Goal: Task Accomplishment & Management: Use online tool/utility

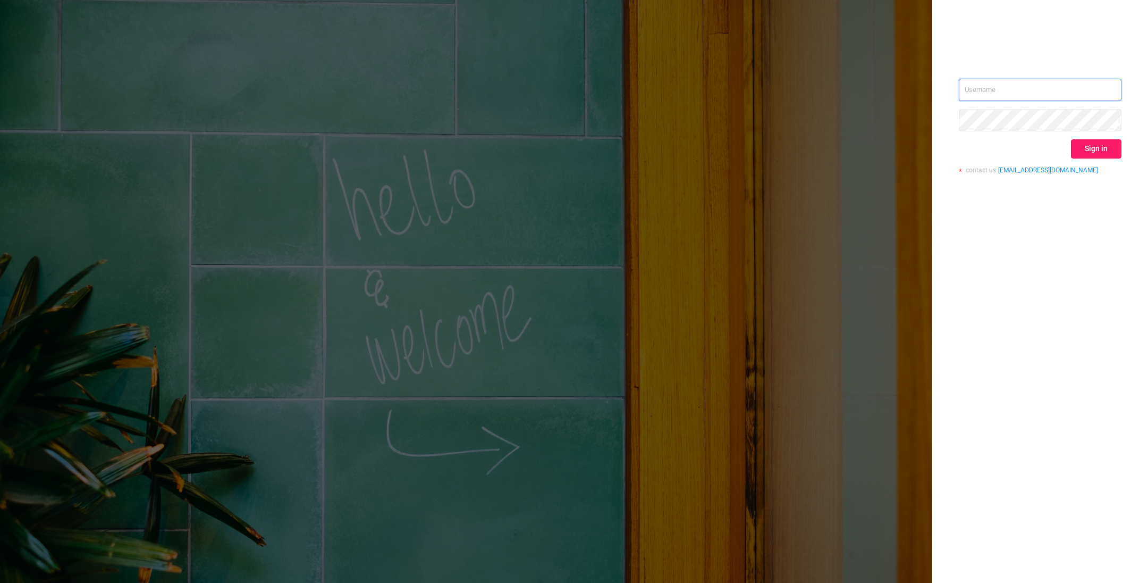
type input "o@[DOMAIN_NAME]"
click at [1088, 151] on button "Sign in" at bounding box center [1096, 148] width 50 height 19
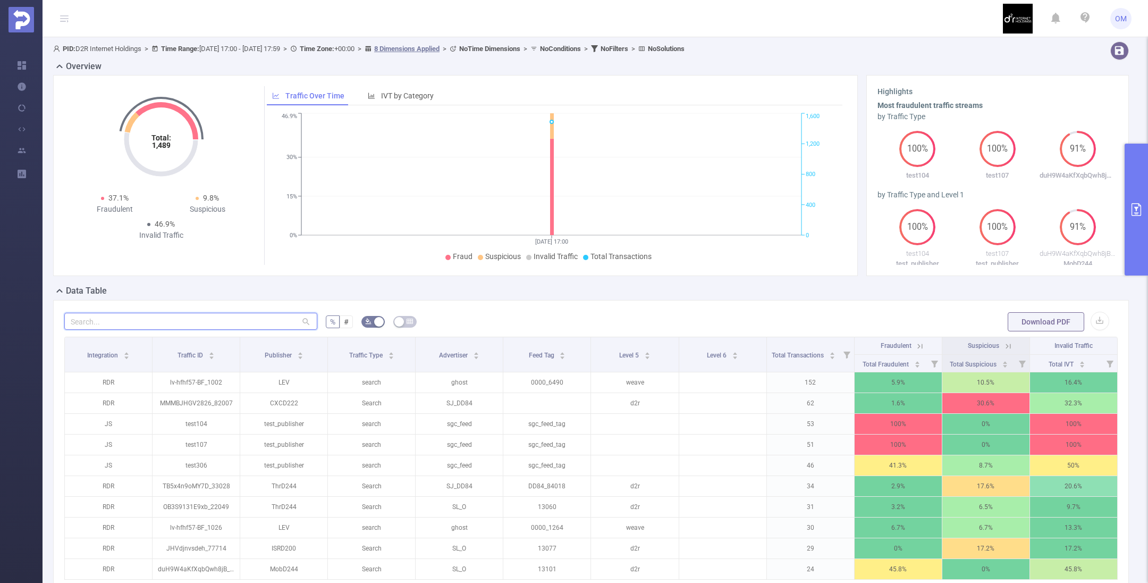
click at [187, 322] on input "text" at bounding box center [190, 321] width 253 height 17
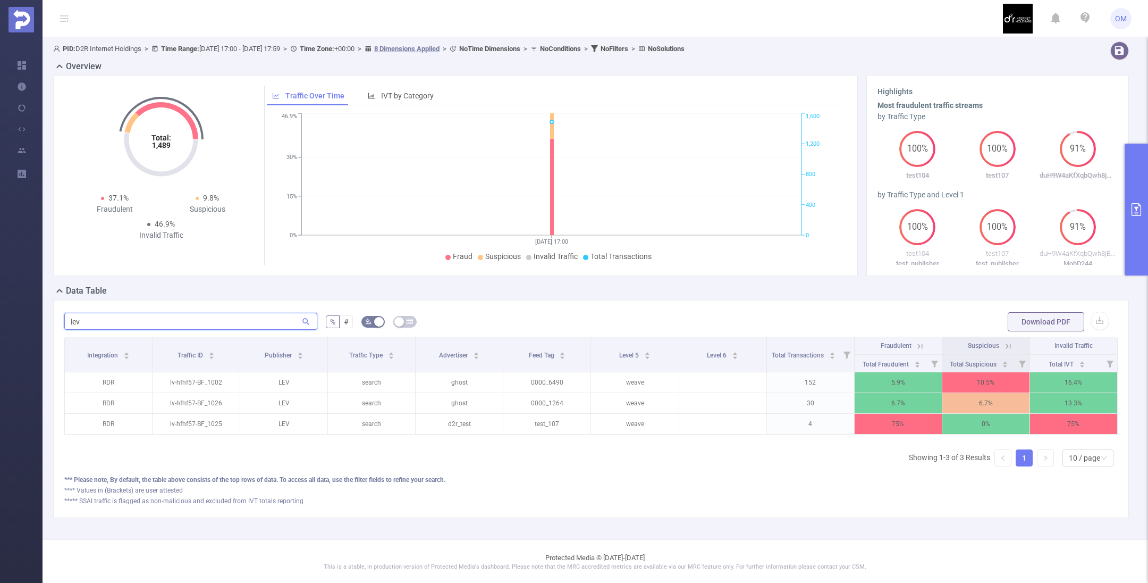
type input "lev"
click at [1142, 202] on button "primary" at bounding box center [1136, 210] width 23 height 132
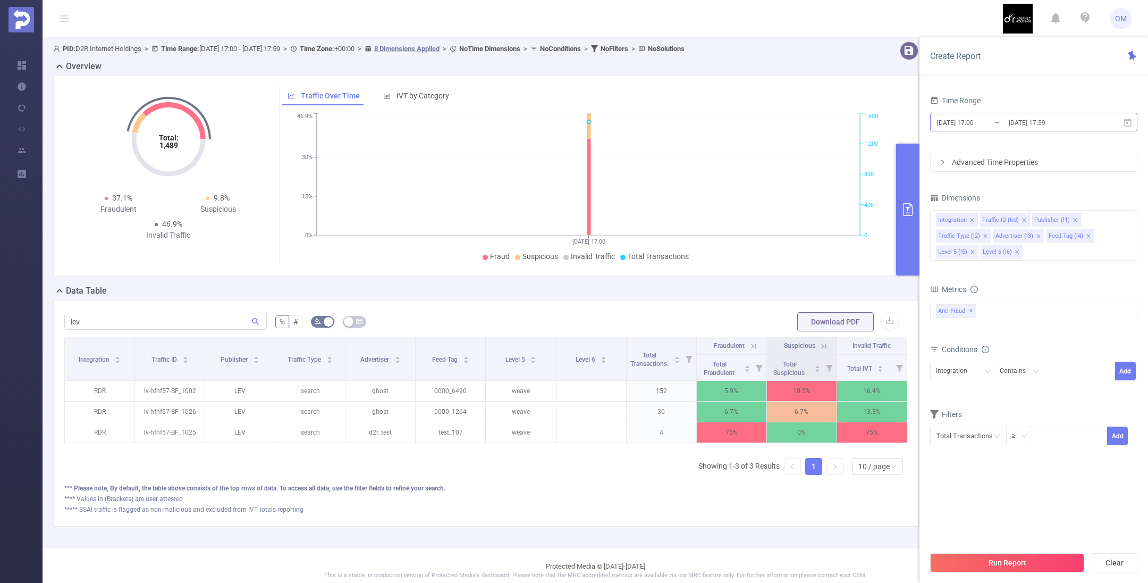
click at [1054, 120] on input "[DATE] 17:59" at bounding box center [1051, 122] width 86 height 14
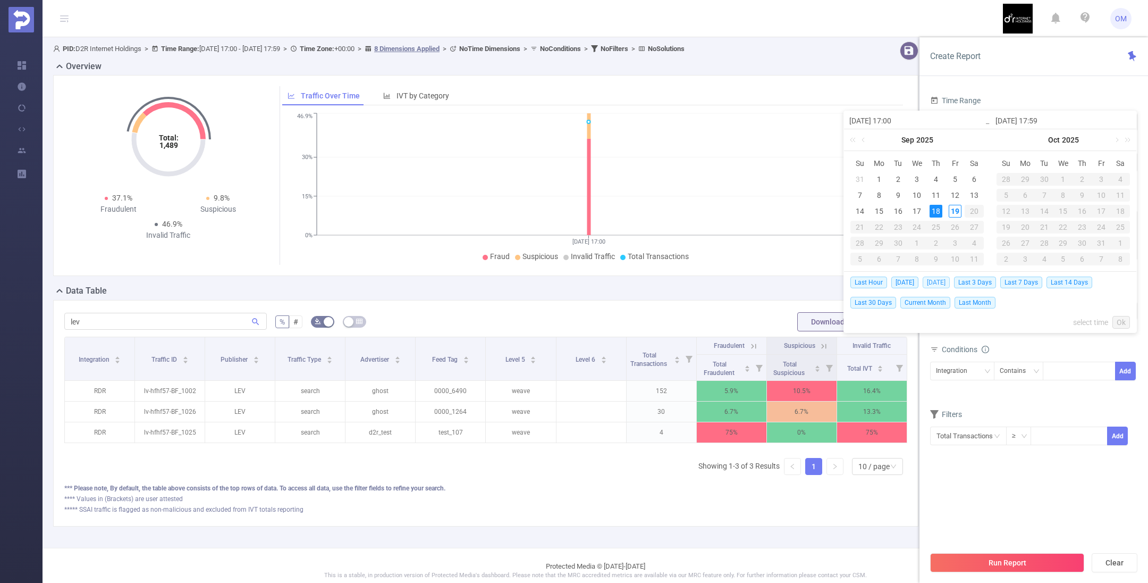
click at [938, 282] on span "[DATE]" at bounding box center [936, 282] width 27 height 12
type input "[DATE] 00:00"
type input "[DATE] 23:59"
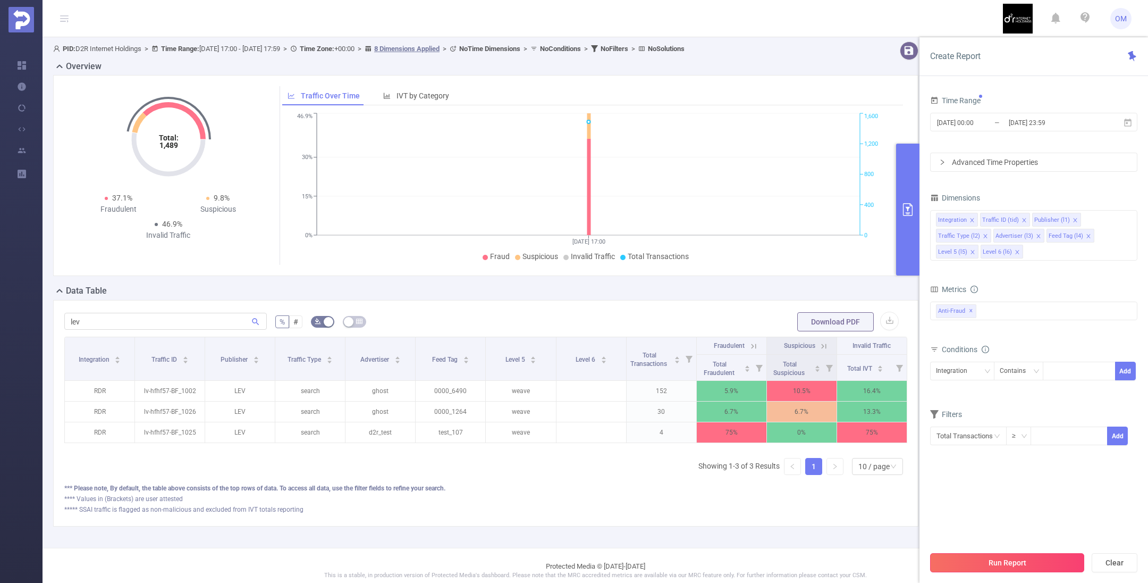
click at [1020, 561] on button "Run Report" at bounding box center [1007, 562] width 154 height 19
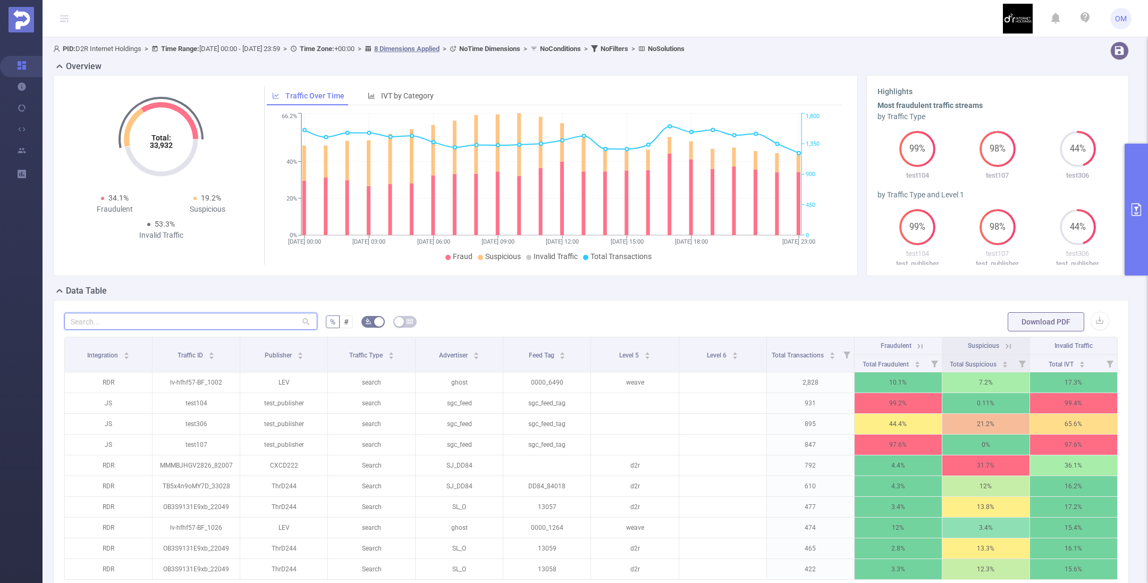
click at [177, 319] on input "text" at bounding box center [190, 321] width 253 height 17
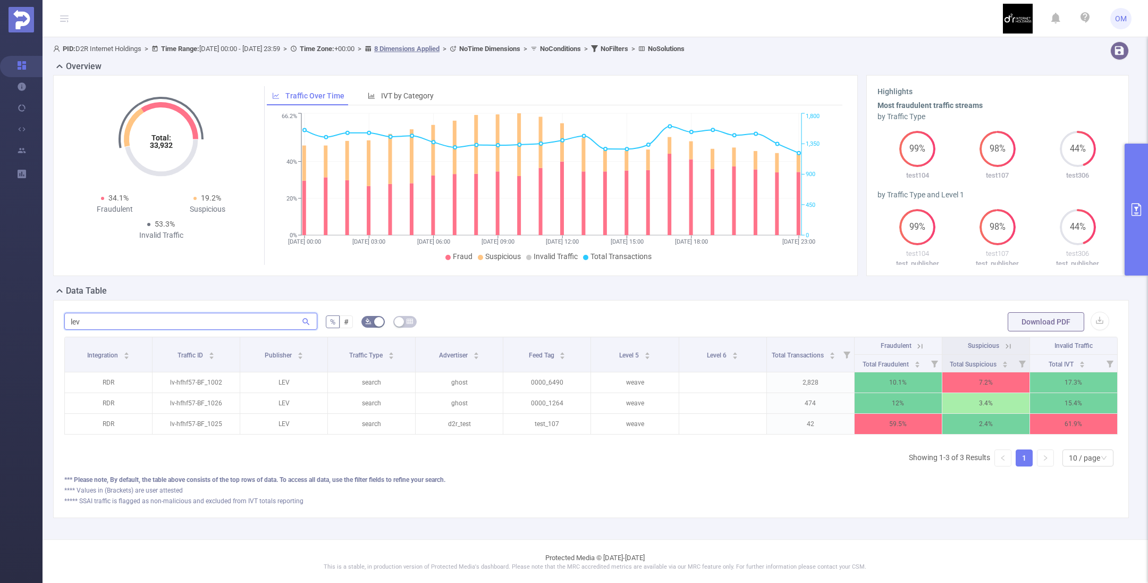
click at [167, 319] on input "lev" at bounding box center [190, 321] width 253 height 17
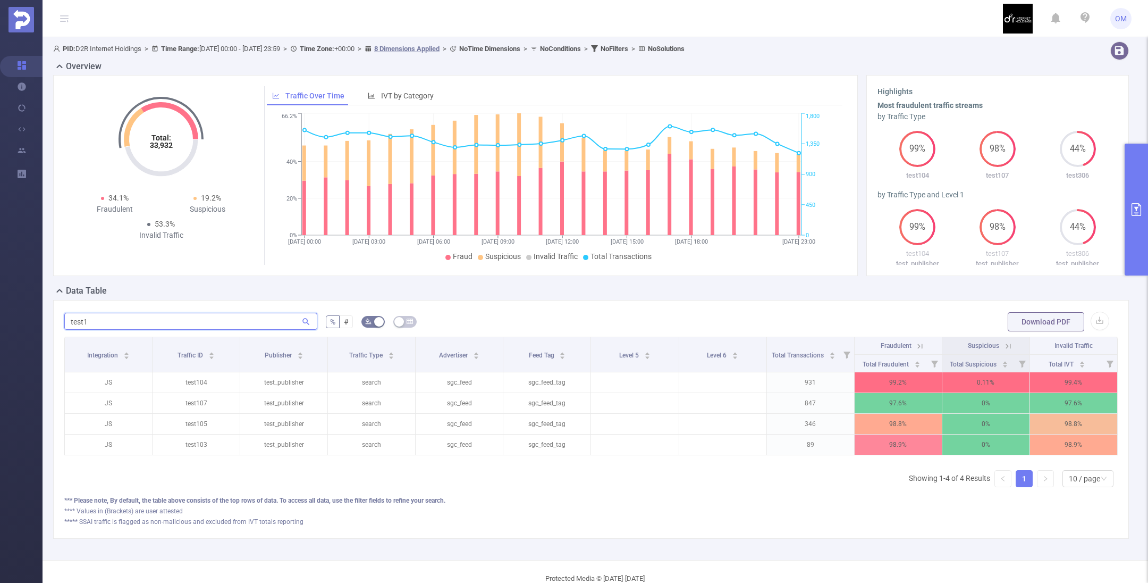
click at [114, 319] on input "test1" at bounding box center [190, 321] width 253 height 17
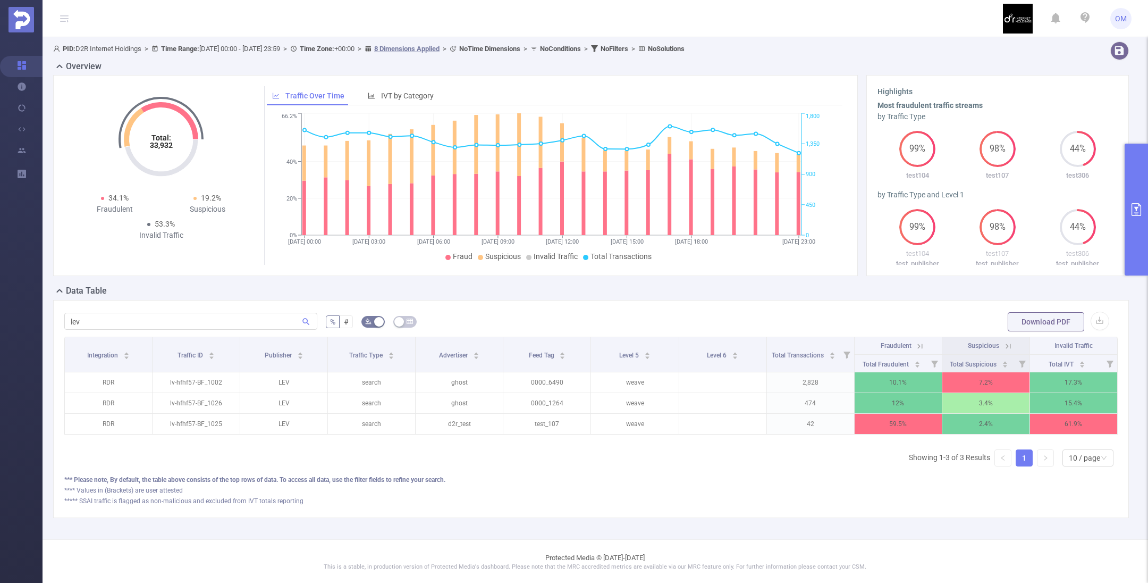
click at [1140, 209] on icon "primary" at bounding box center [1137, 209] width 10 height 13
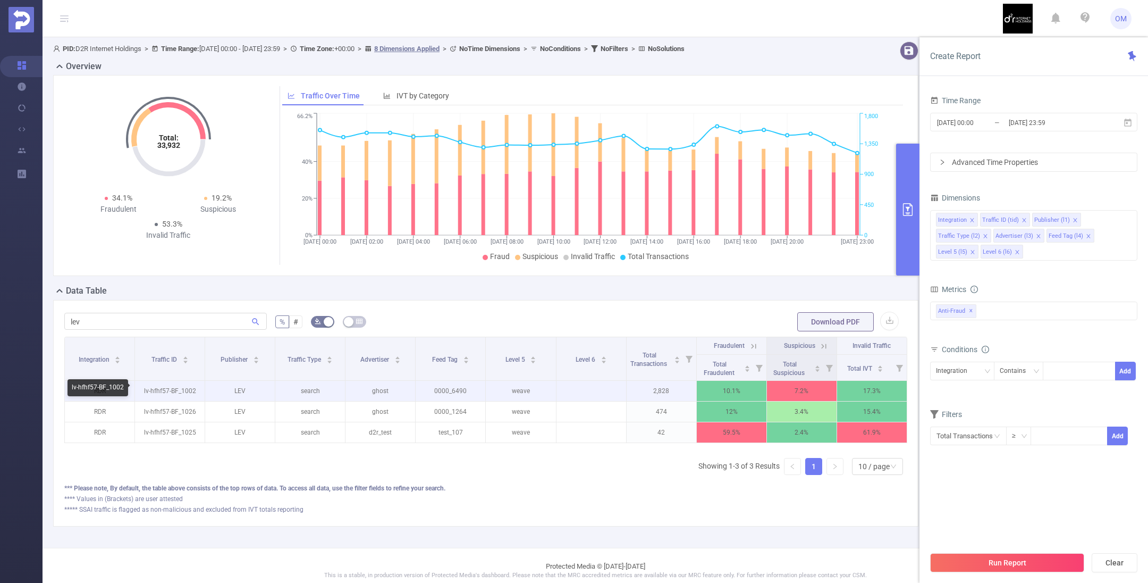
click at [152, 387] on p "lv-hfhf57-BF_1002" at bounding box center [170, 391] width 70 height 20
copy p "lv-hfhf57-BF_1002"
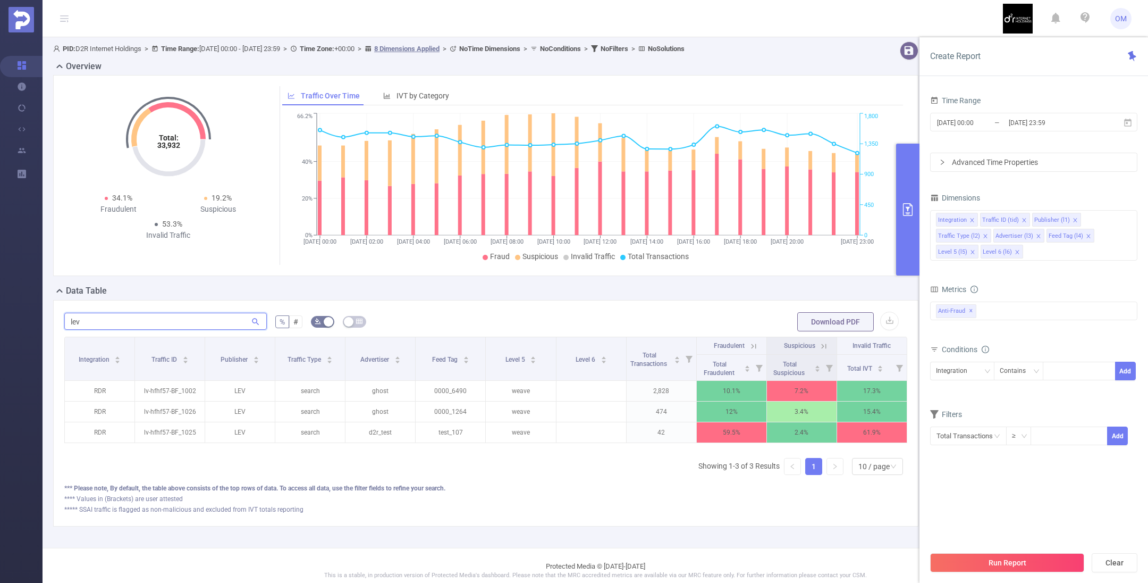
click at [95, 319] on input "lev" at bounding box center [165, 321] width 203 height 17
paste input "v-hfhf57-bf_1002"
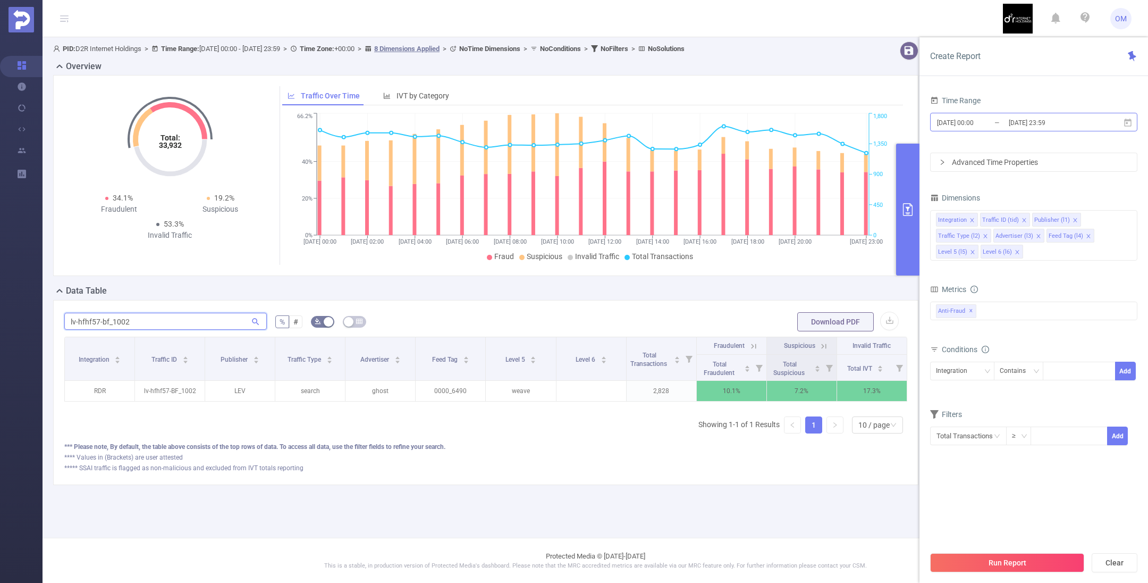
type input "lv-hfhf57-bf_1002"
click at [1007, 124] on input "[DATE] 00:00" at bounding box center [979, 122] width 86 height 14
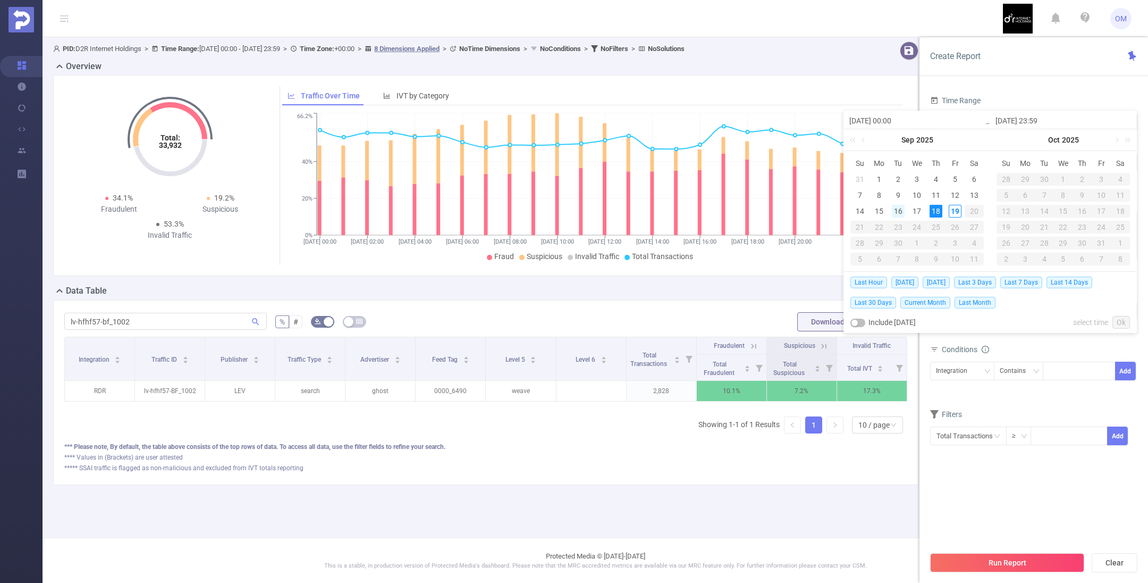
click at [901, 208] on div "16" at bounding box center [898, 211] width 13 height 13
click at [953, 208] on div "19" at bounding box center [955, 211] width 13 height 13
type input "[DATE] 00:00"
type input "[DATE] 23:59"
type input "[DATE] 00:00"
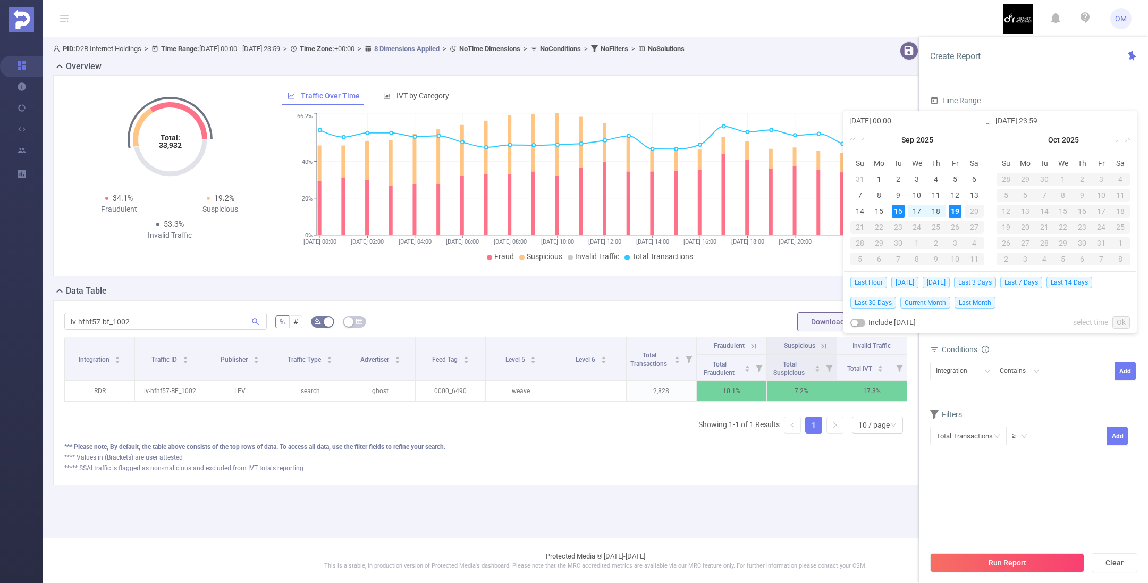
type input "[DATE] 23:59"
click at [1122, 323] on link "Ok" at bounding box center [1121, 322] width 18 height 13
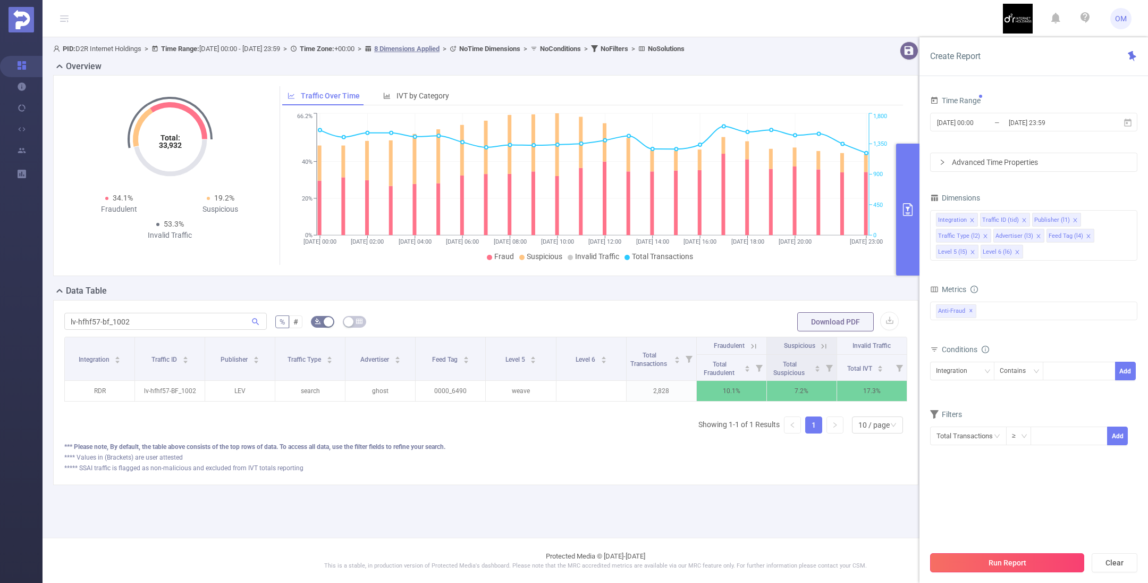
click at [1011, 559] on button "Run Report" at bounding box center [1007, 562] width 154 height 19
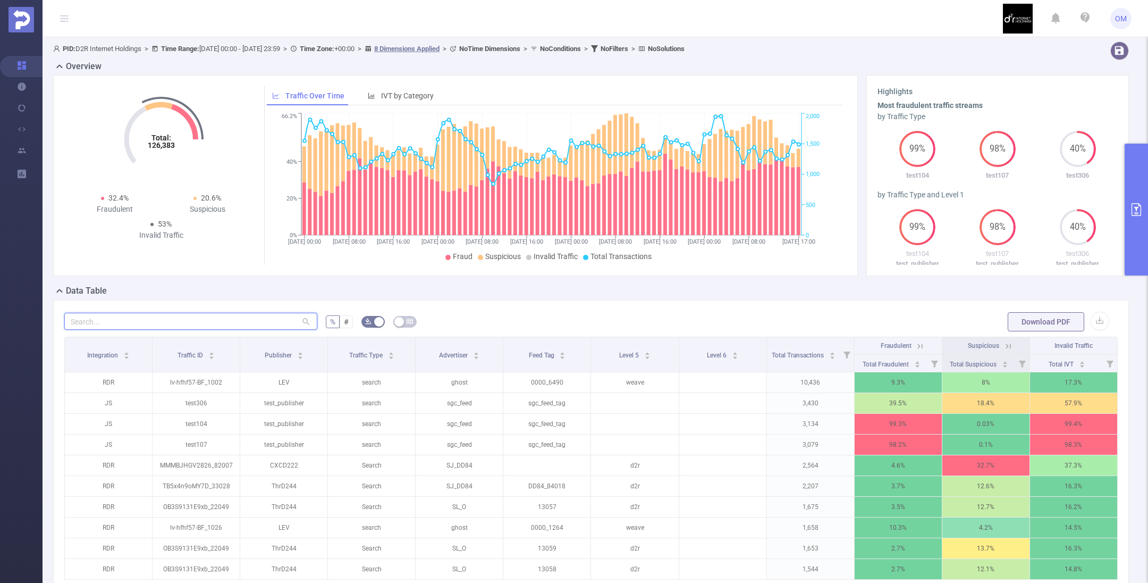
click at [260, 322] on input "text" at bounding box center [190, 321] width 253 height 17
paste input "lv-hfhf57-bf_1002"
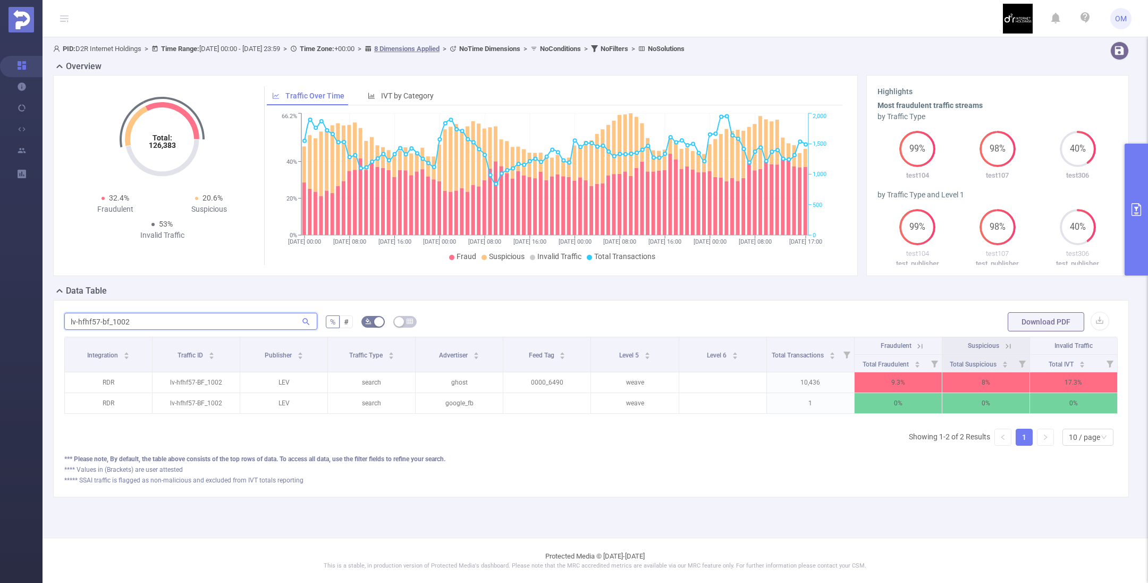
type input "lv-hfhf57-bf_1002"
click at [1139, 215] on icon "primary" at bounding box center [1137, 209] width 10 height 13
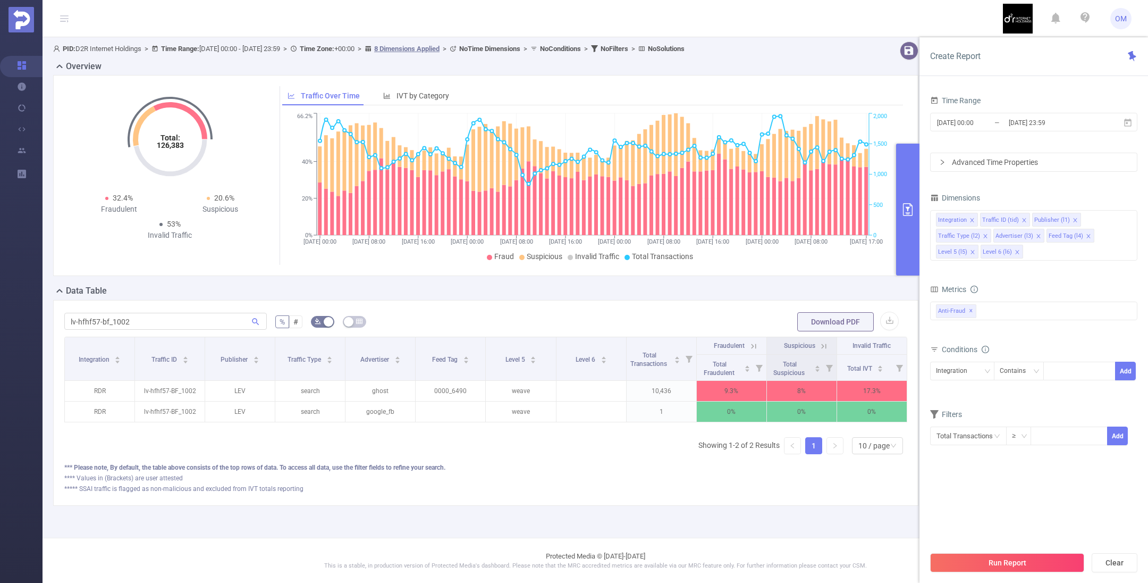
click at [937, 160] on div "Advanced Time Properties" at bounding box center [1034, 162] width 206 height 18
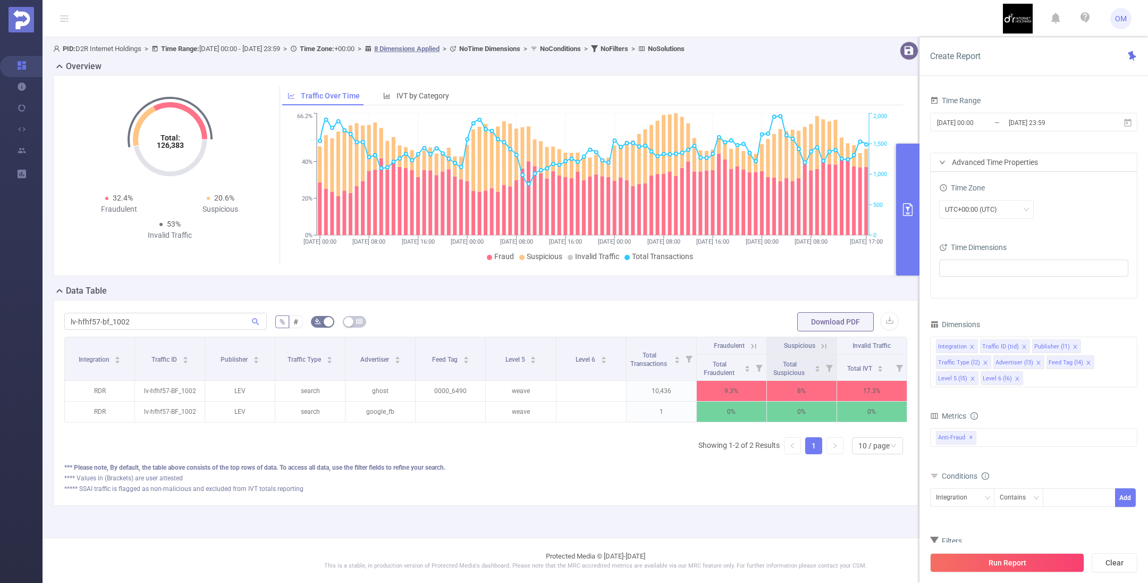
click at [988, 156] on div "Advanced Time Properties" at bounding box center [1034, 162] width 206 height 18
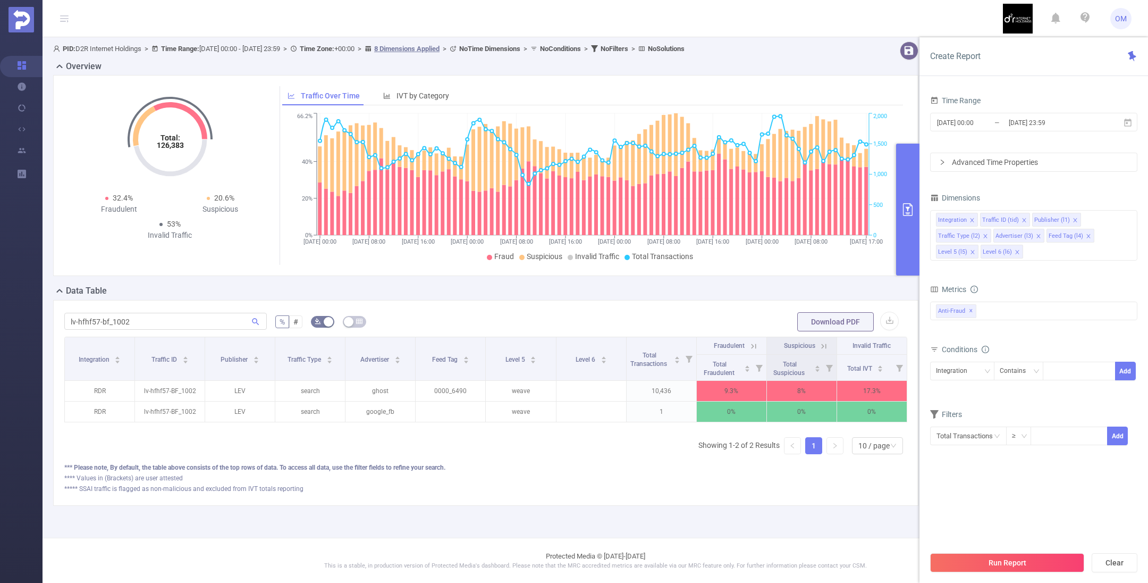
click at [943, 166] on div "Advanced Time Properties" at bounding box center [1034, 162] width 206 height 18
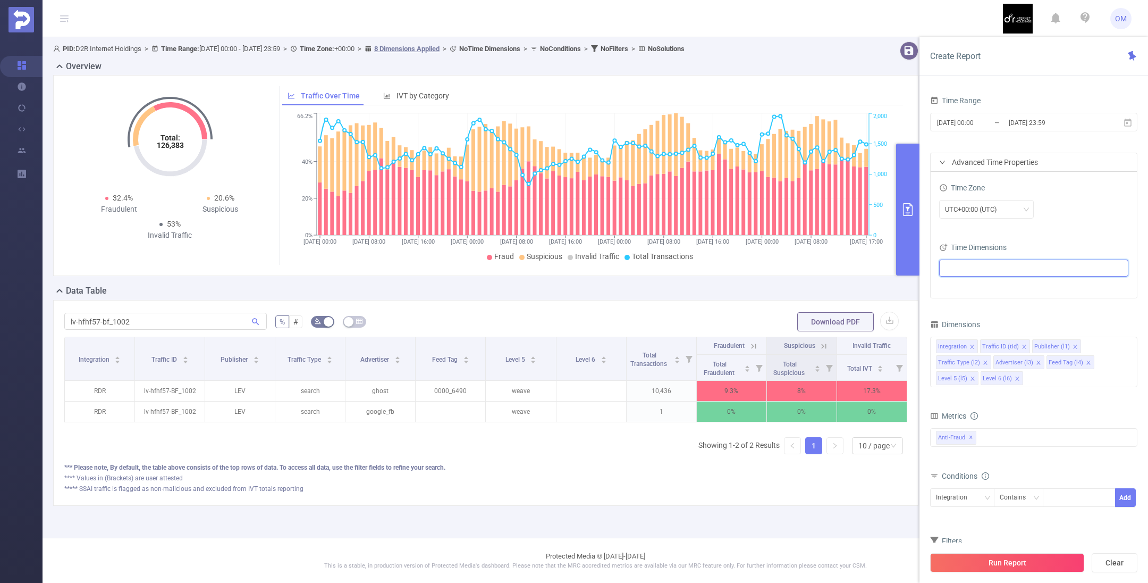
click at [972, 269] on ul at bounding box center [1029, 268] width 175 height 16
click at [957, 290] on span at bounding box center [958, 286] width 9 height 9
click at [1029, 560] on button "Run Report" at bounding box center [1007, 562] width 154 height 19
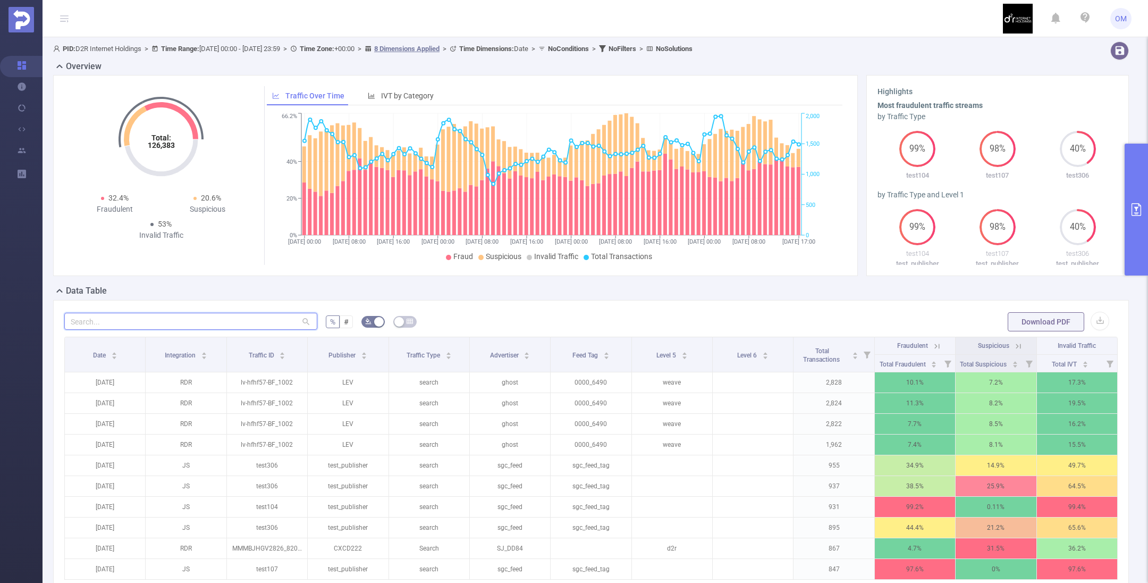
paste input "lv-hfhf57-bf_1002"
click at [242, 322] on input "lv-hfhf57-bf_1002" at bounding box center [190, 321] width 253 height 17
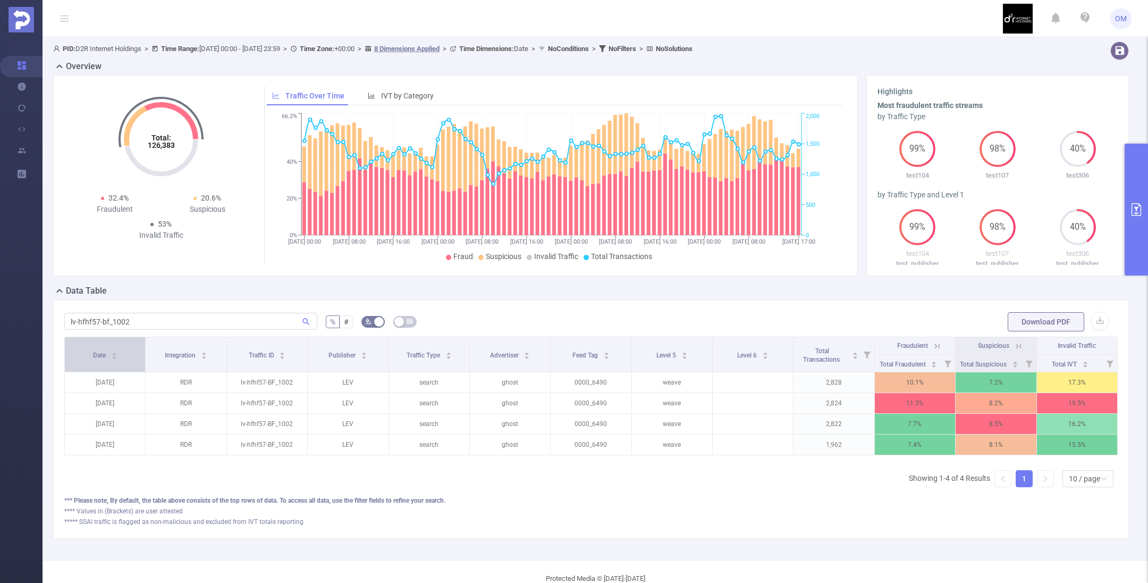
click at [117, 355] on div "Date" at bounding box center [105, 354] width 24 height 11
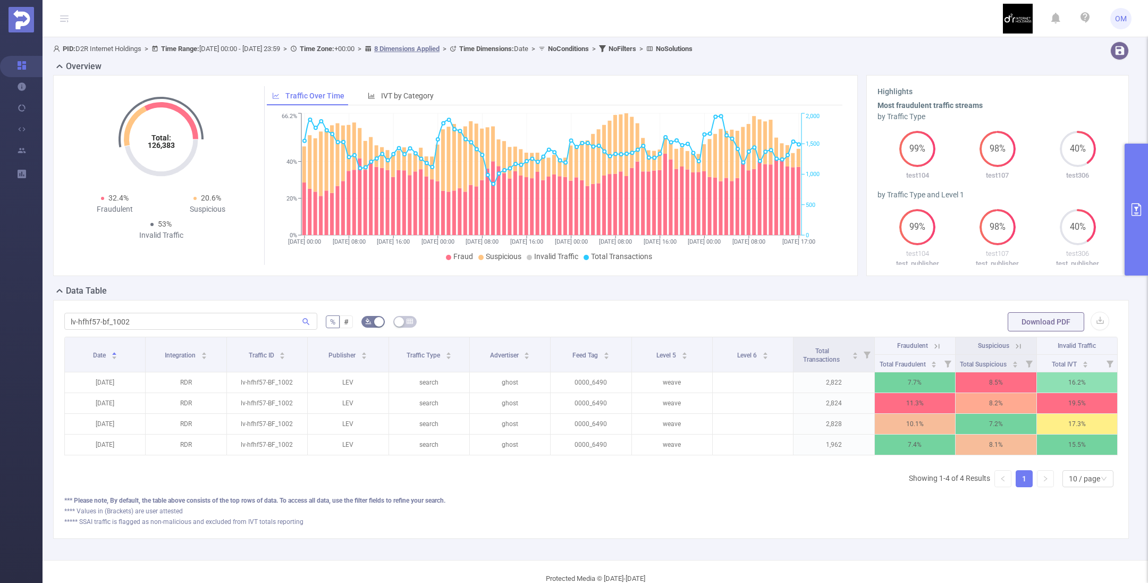
click at [865, 516] on div "**** Values in (Brackets) are user attested" at bounding box center [590, 511] width 1053 height 10
click at [157, 317] on input "lv-hfhf57-bf_1002" at bounding box center [190, 321] width 253 height 17
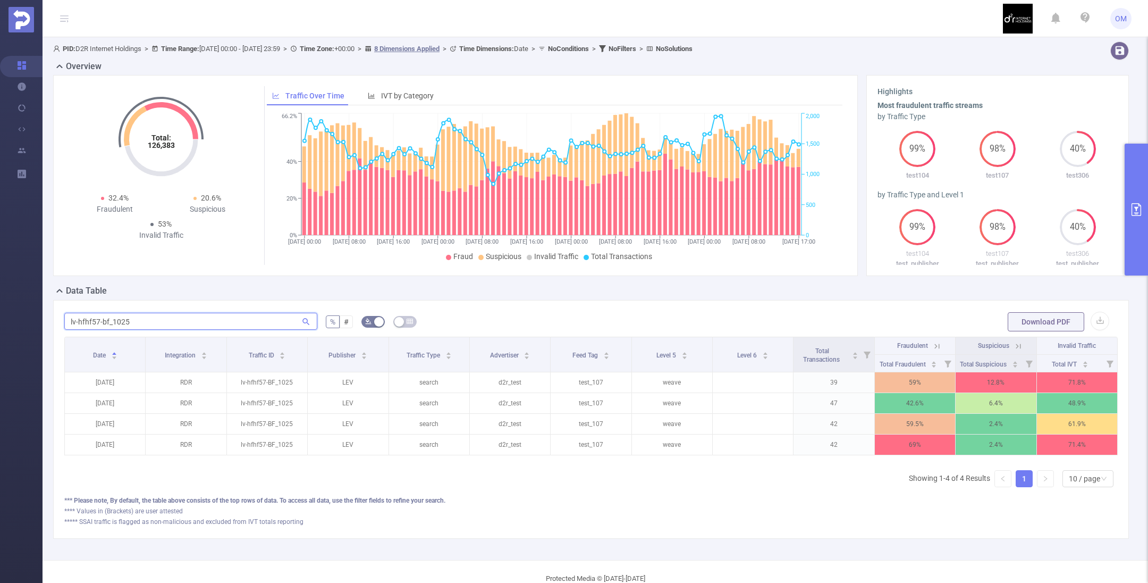
click at [178, 328] on input "lv-hfhf57-bf_1025" at bounding box center [190, 321] width 253 height 17
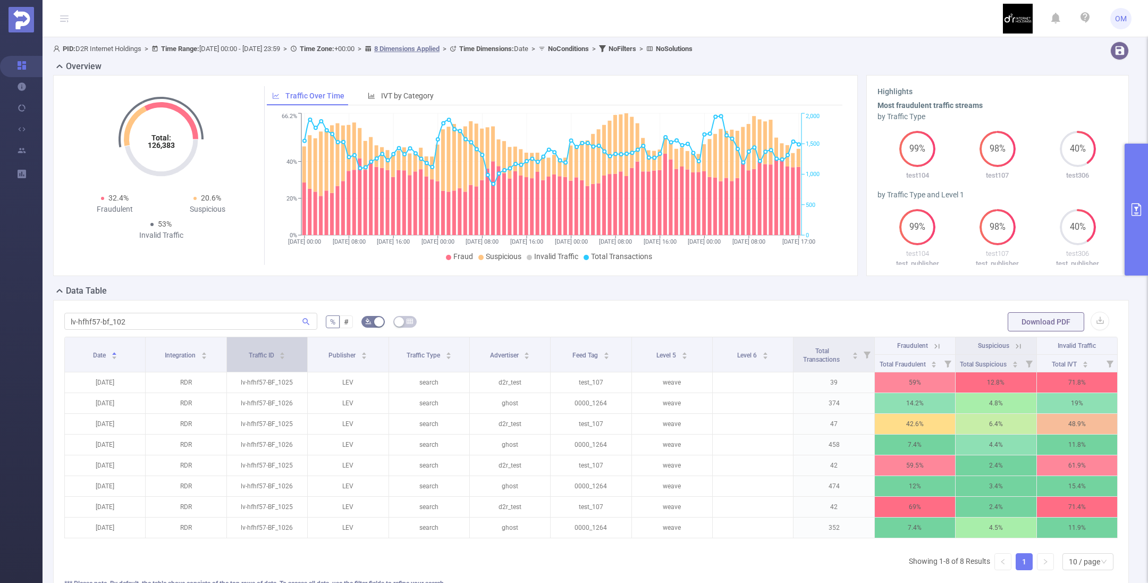
click at [271, 351] on span "Traffic ID" at bounding box center [262, 354] width 27 height 7
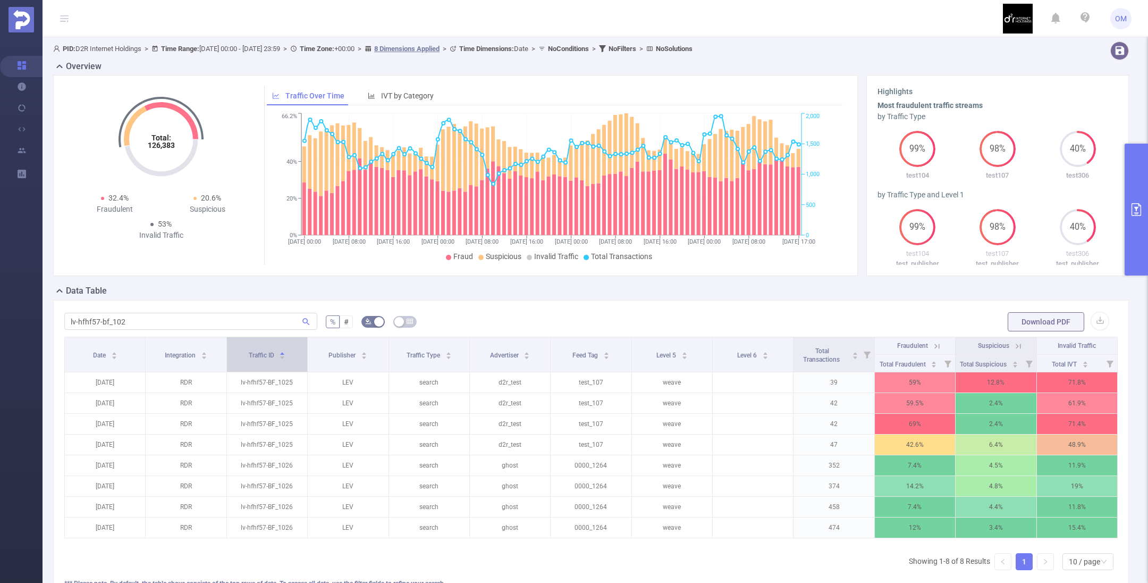
click at [271, 351] on span "Traffic ID" at bounding box center [262, 354] width 27 height 7
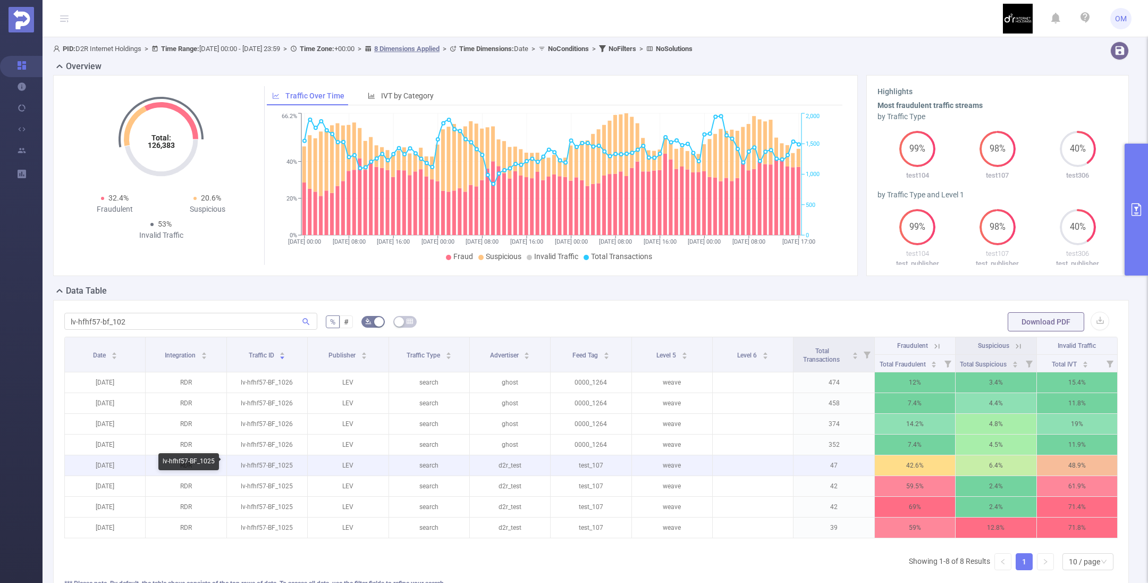
scroll to position [115, 0]
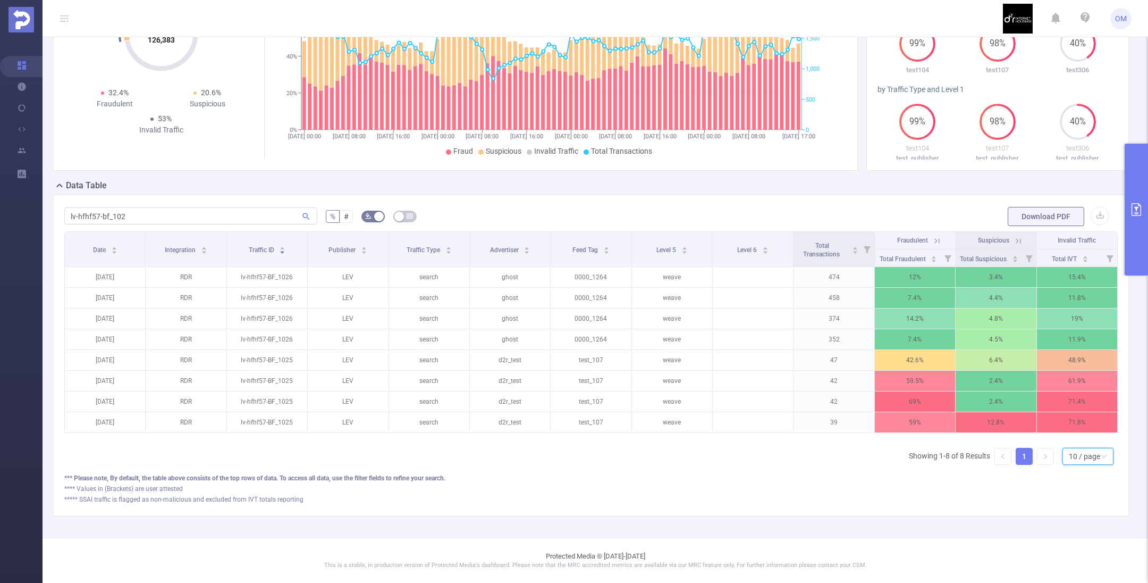
click at [1073, 455] on div "10 / page" at bounding box center [1084, 456] width 31 height 16
click at [1076, 440] on li "50 / page" at bounding box center [1076, 448] width 51 height 17
click at [95, 243] on div "Date" at bounding box center [105, 248] width 24 height 11
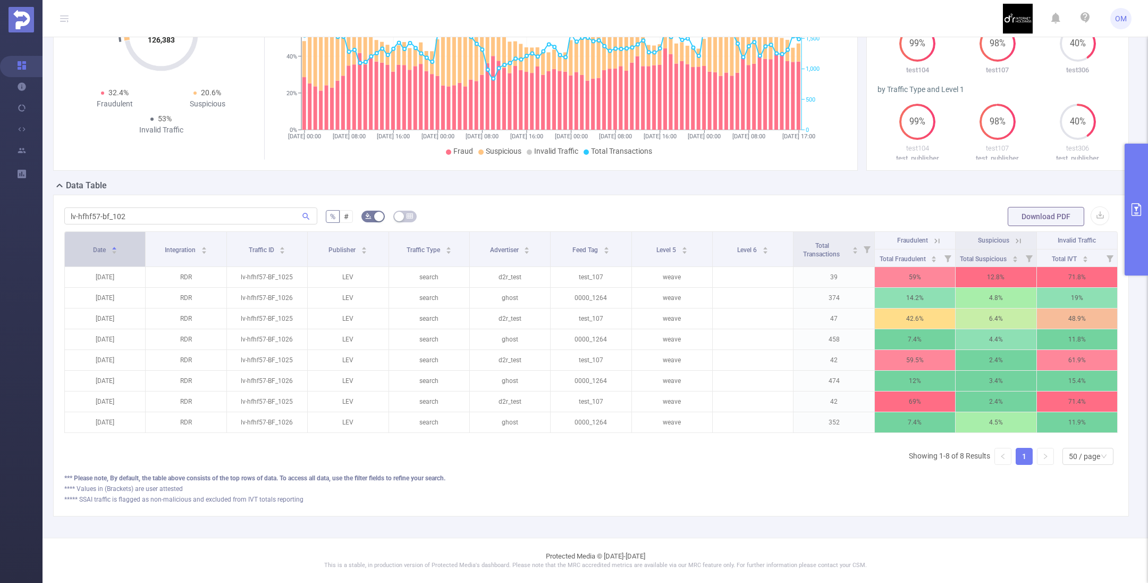
click at [95, 243] on div "Date" at bounding box center [105, 248] width 24 height 11
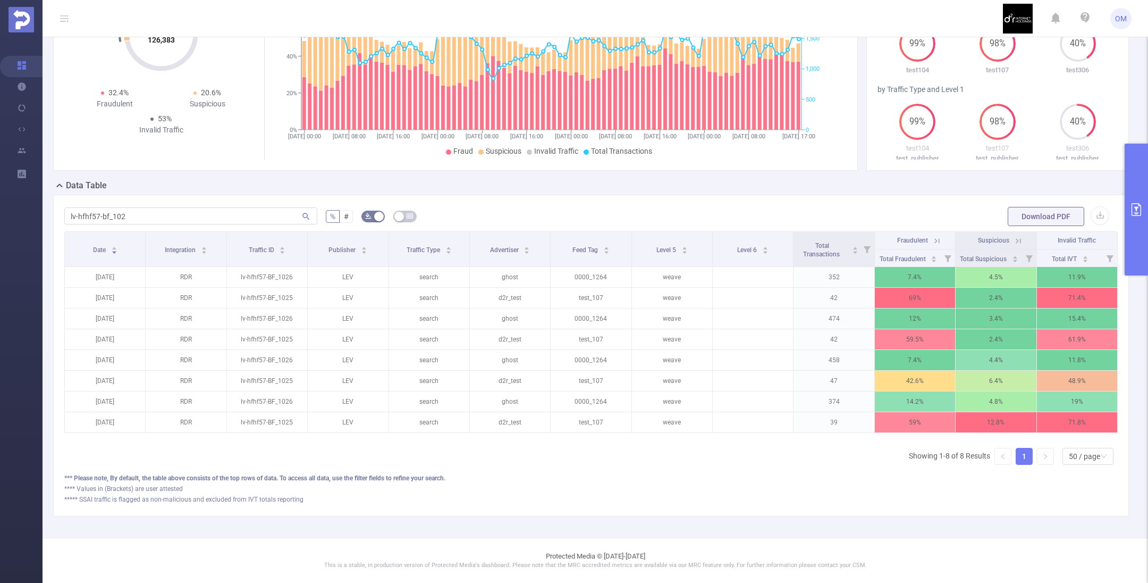
click at [199, 206] on div "lv-hfhf57-bf_102" at bounding box center [190, 216] width 253 height 21
click at [193, 207] on input "lv-hfhf57-bf_102" at bounding box center [190, 215] width 253 height 17
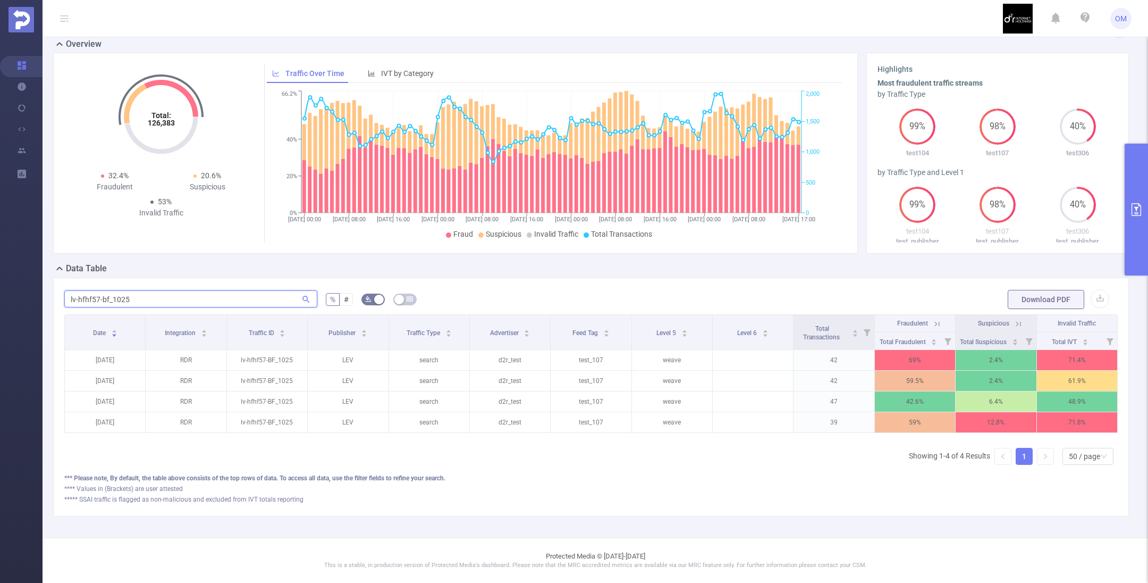
scroll to position [32, 0]
click at [163, 293] on input "lv-hfhf57-bf_1025" at bounding box center [190, 298] width 253 height 17
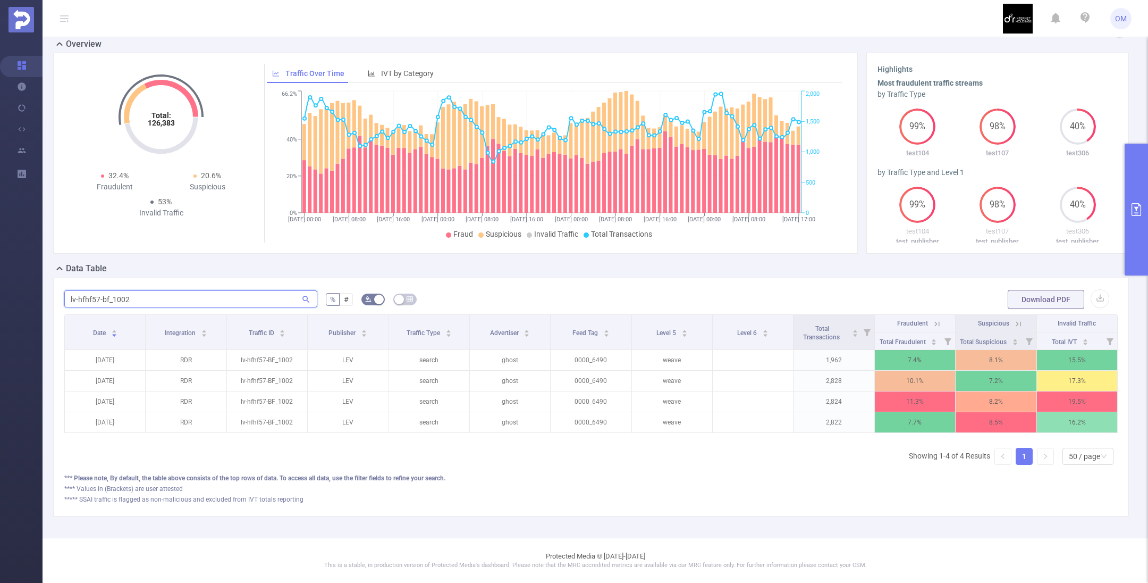
type input "lv-hfhf57-bf_1002"
click at [788, 474] on div "*** Please note, By default, the table above consists of the top rows of data. …" at bounding box center [590, 478] width 1053 height 10
